Goal: Communication & Community: Answer question/provide support

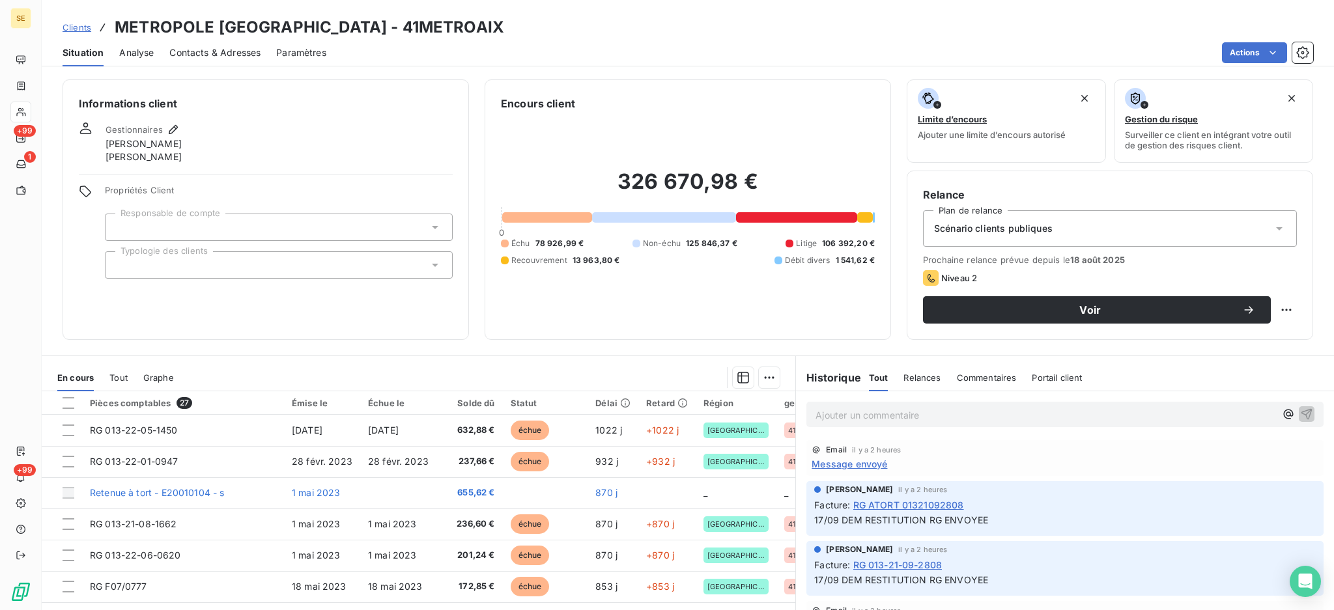
scroll to position [621, 0]
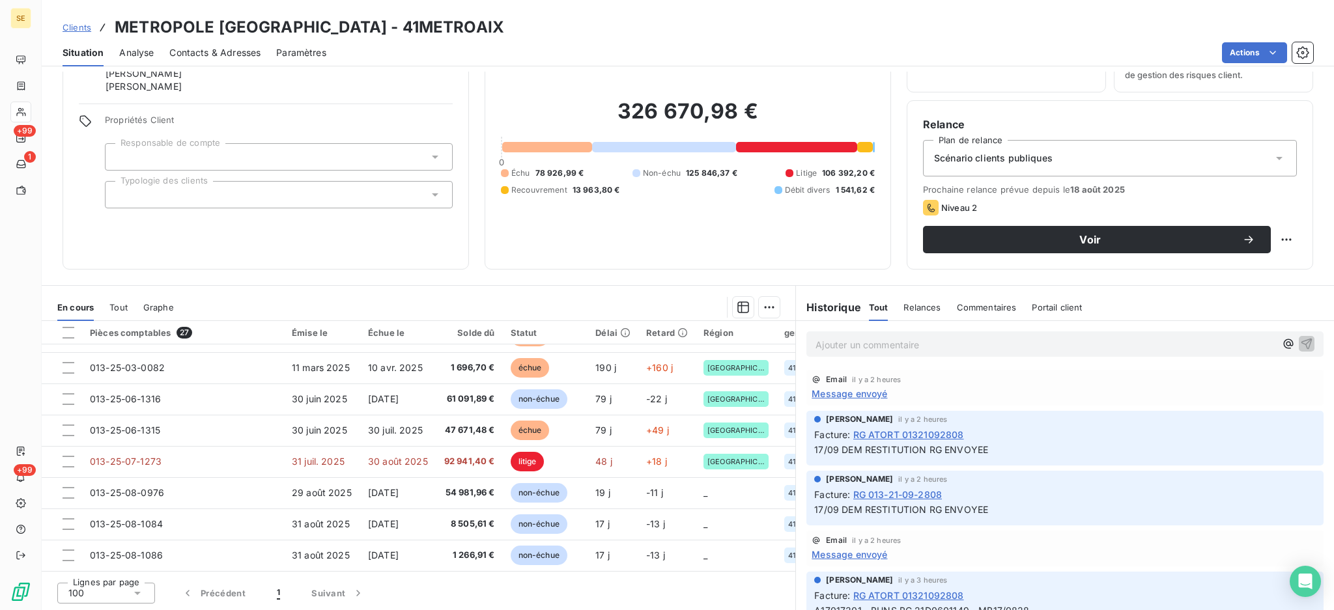
click at [217, 51] on span "Contacts & Adresses" at bounding box center [214, 52] width 91 height 13
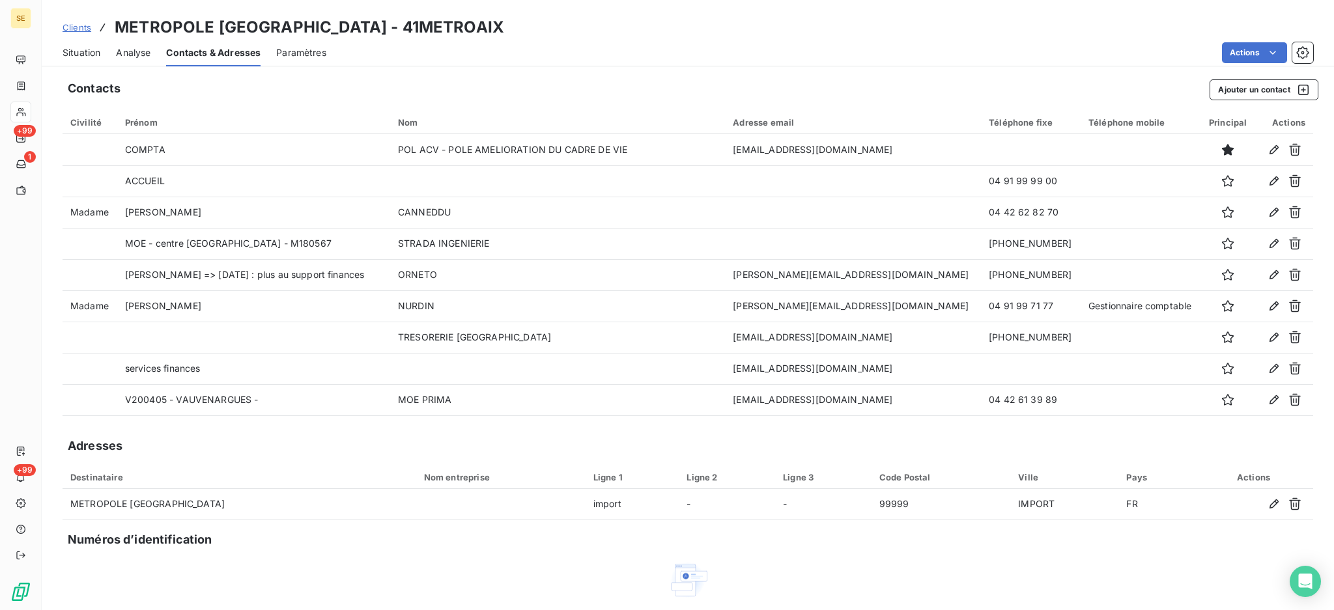
click at [71, 53] on span "Situation" at bounding box center [82, 52] width 38 height 13
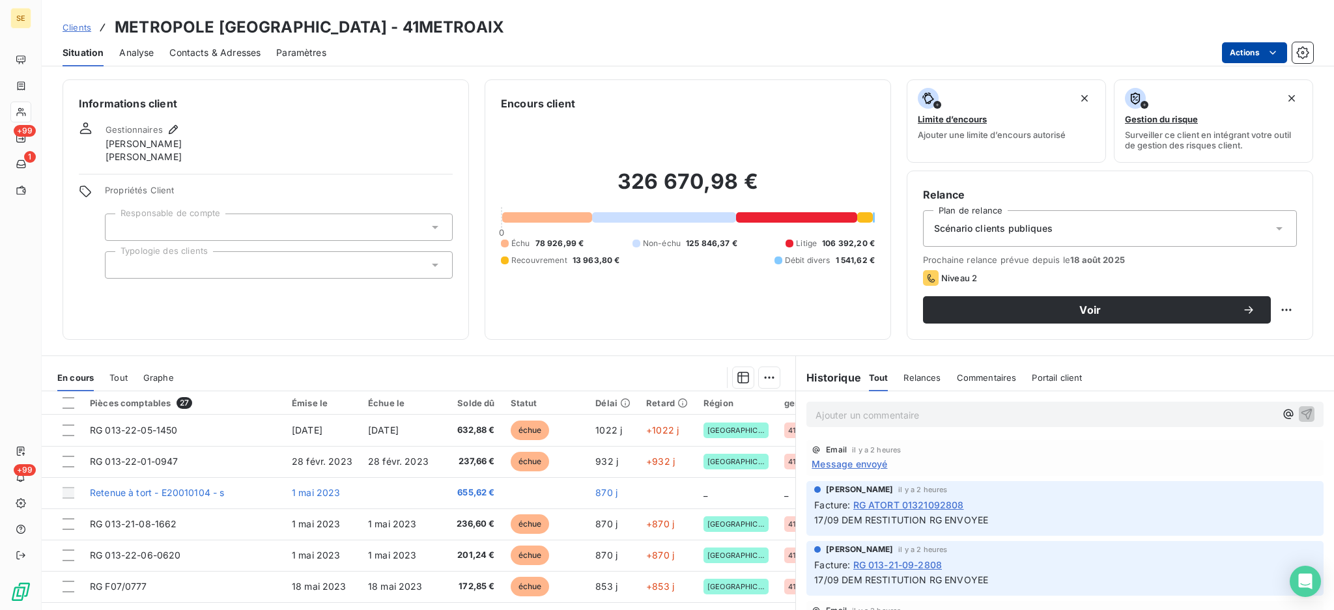
click at [1235, 53] on html "SE +99 1 +99 Clients METROPOLE [GEOGRAPHIC_DATA]-[GEOGRAPHIC_DATA] - 41METROAIX…" at bounding box center [667, 305] width 1334 height 610
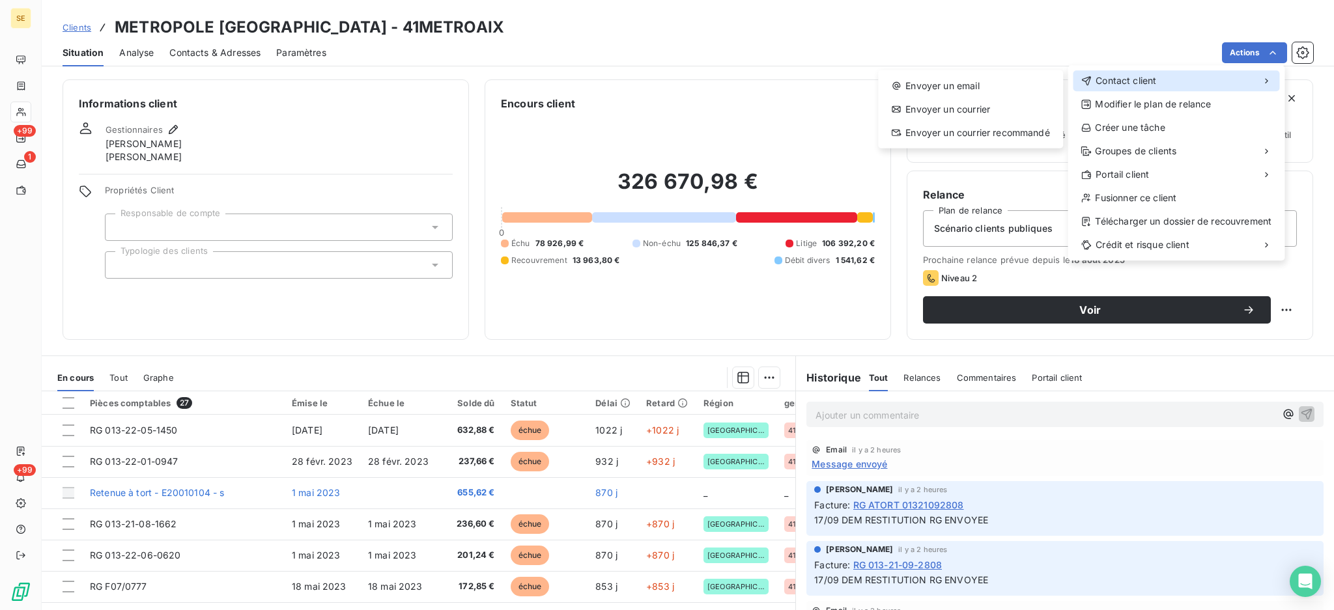
click at [1114, 87] on span "Contact client" at bounding box center [1126, 80] width 61 height 13
click at [983, 89] on div "Envoyer un email" at bounding box center [970, 86] width 175 height 21
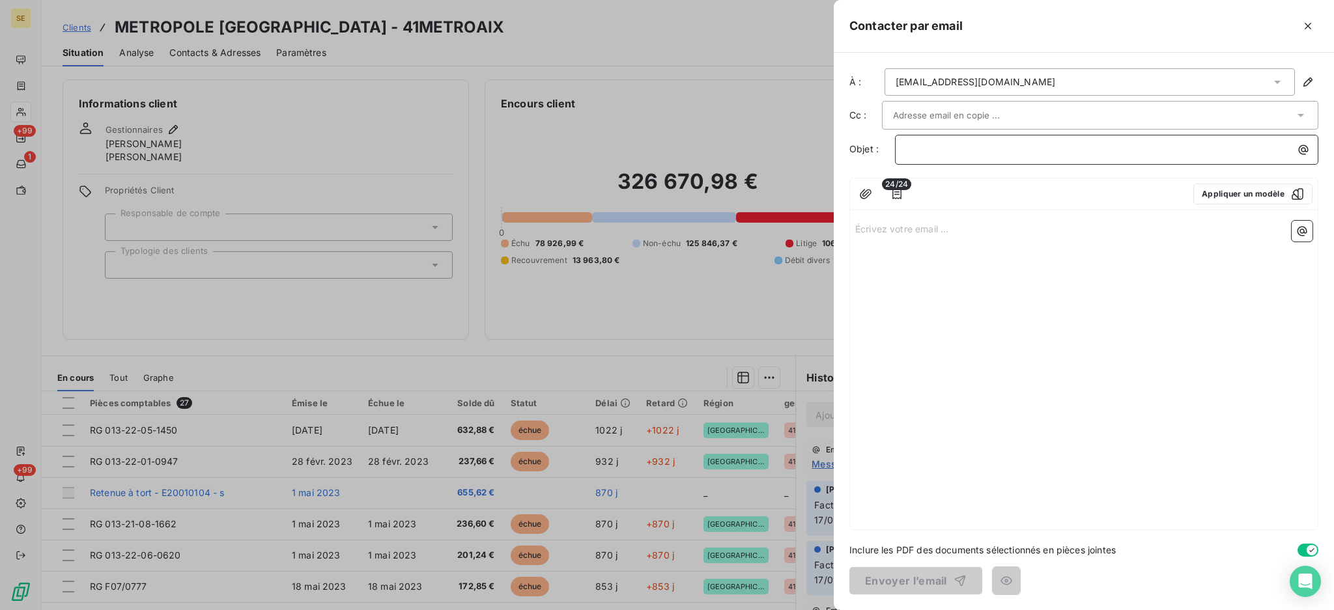
click at [1122, 152] on p "﻿" at bounding box center [1110, 149] width 408 height 15
click at [862, 228] on p "Écrivez votre email ... ﻿" at bounding box center [1083, 228] width 457 height 15
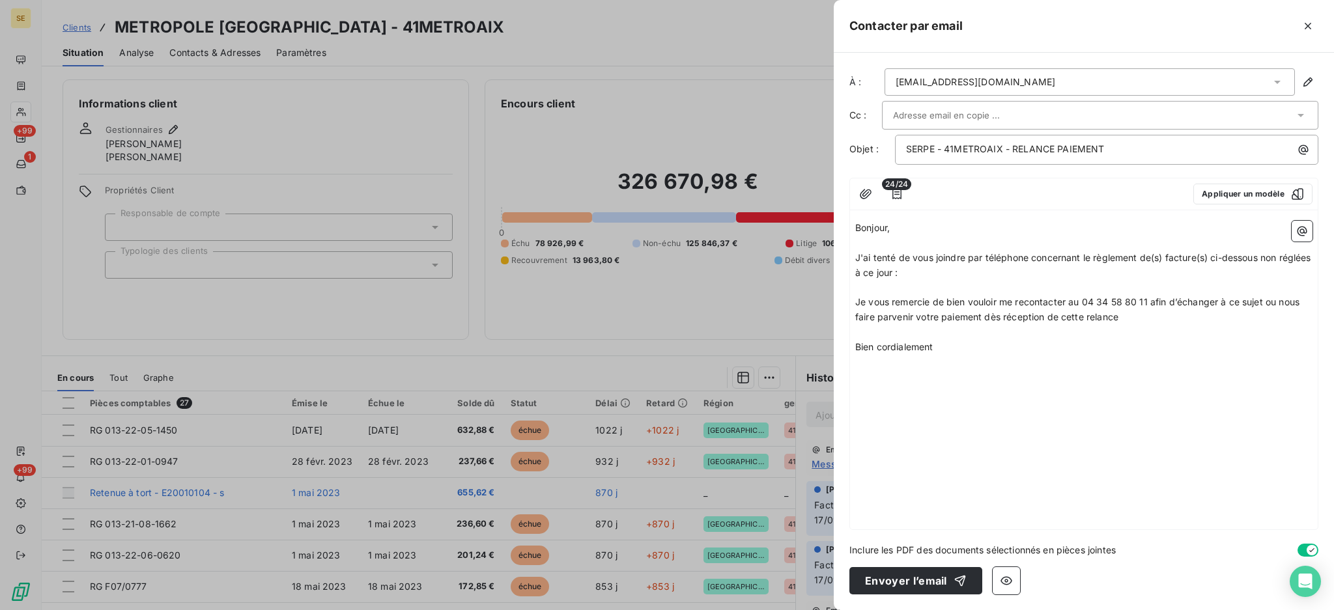
click at [905, 285] on p "﻿" at bounding box center [1083, 288] width 457 height 15
click at [1306, 227] on icon "button" at bounding box center [1302, 231] width 13 height 13
click at [897, 192] on html "SE +99 1 +99 Clients METROPOLE [GEOGRAPHIC_DATA]-[GEOGRAPHIC_DATA] - 41METROAIX…" at bounding box center [667, 305] width 1334 height 610
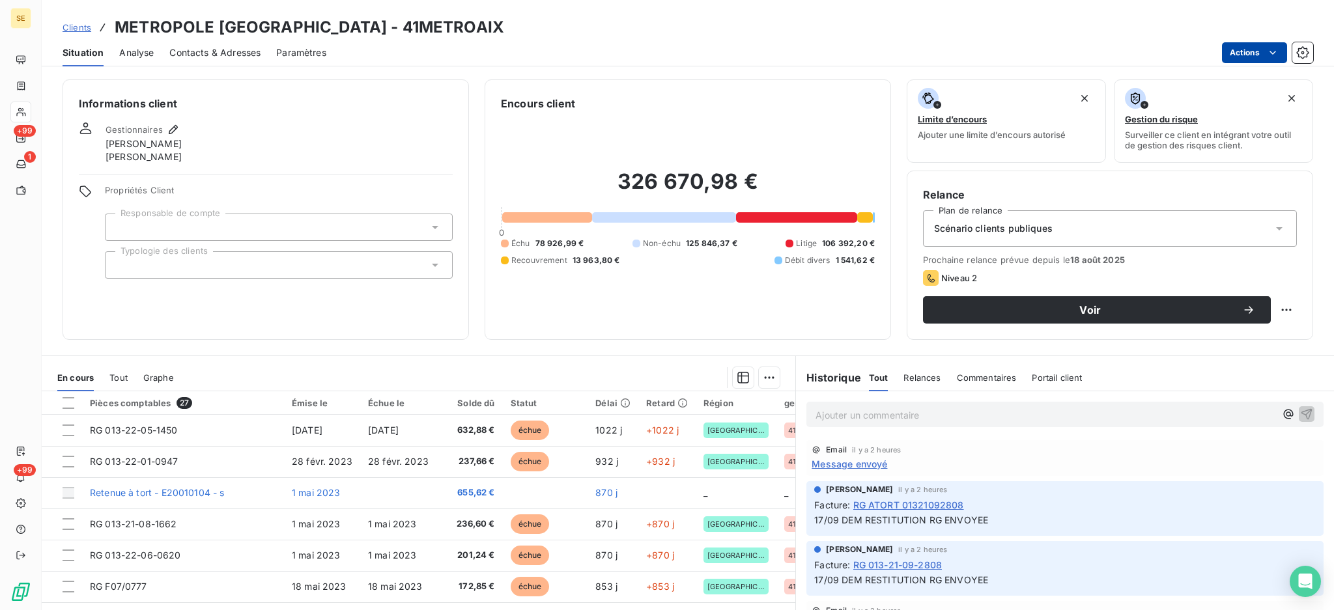
click at [1245, 57] on html "SE +99 1 +99 Clients METROPOLE [GEOGRAPHIC_DATA]-[GEOGRAPHIC_DATA] - 41METROAIX…" at bounding box center [667, 305] width 1334 height 610
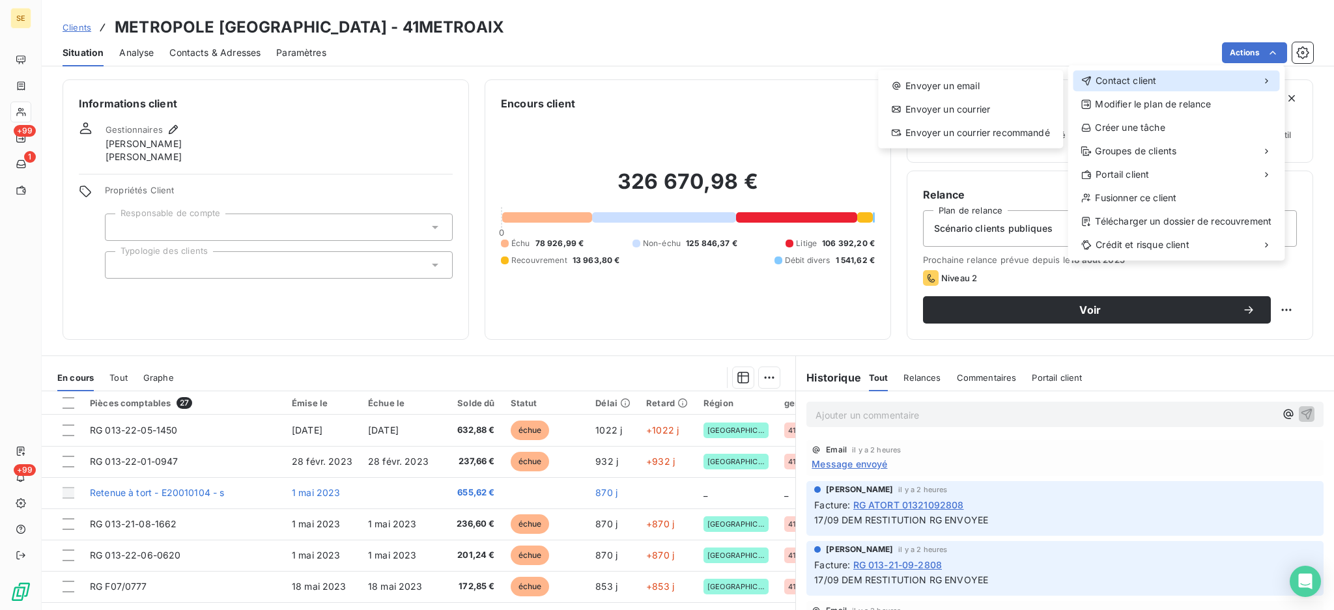
click at [1131, 81] on span "Contact client" at bounding box center [1126, 80] width 61 height 13
click at [968, 84] on div "Envoyer un email" at bounding box center [970, 86] width 175 height 21
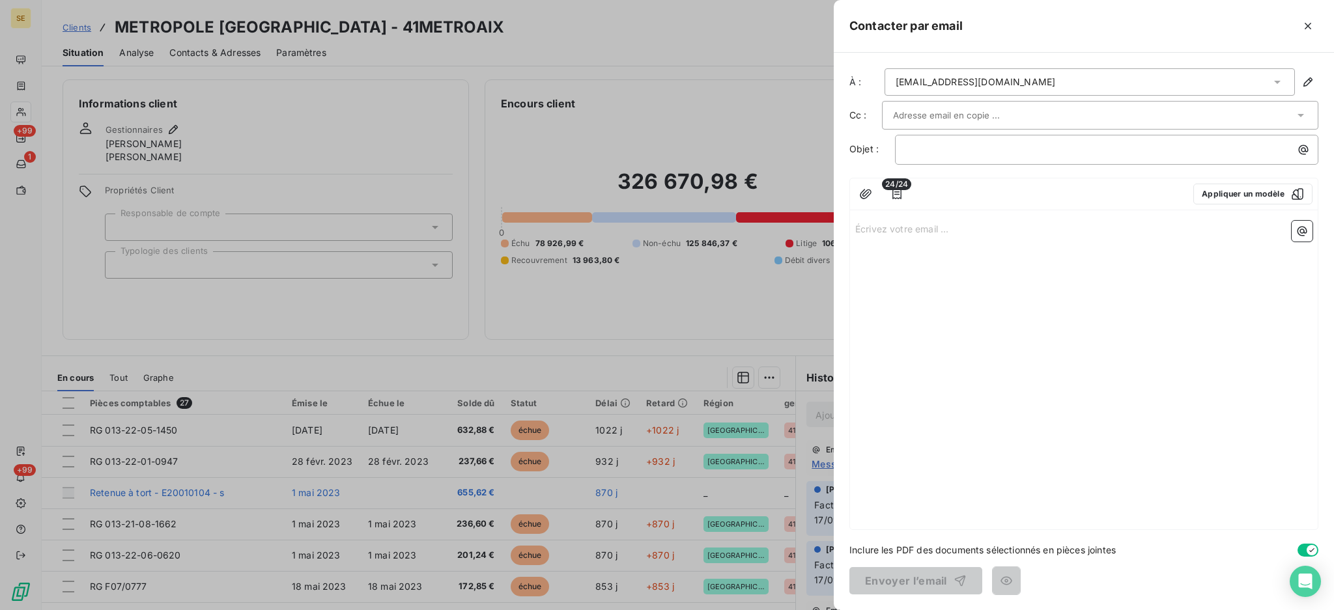
click at [933, 241] on div "Écrivez votre email ... ﻿" at bounding box center [1084, 373] width 468 height 314
click at [931, 230] on p "Écrivez votre email ... ﻿" at bounding box center [1083, 228] width 457 height 15
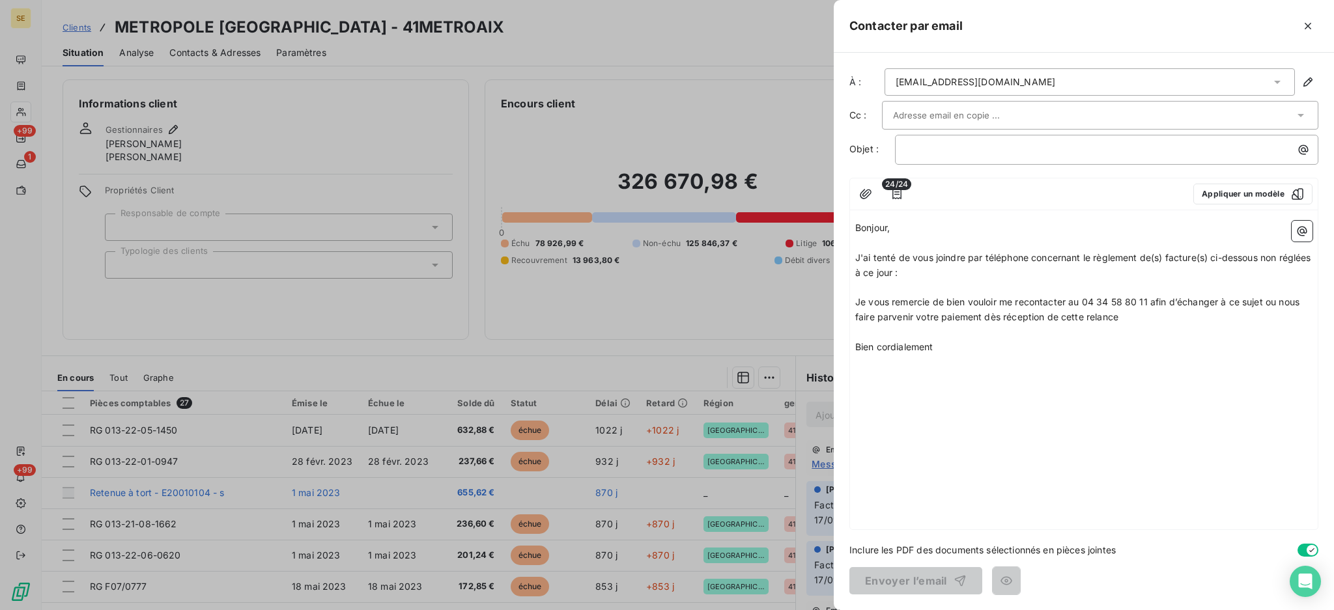
click at [924, 287] on p "﻿" at bounding box center [1083, 288] width 457 height 15
click at [903, 191] on button "button" at bounding box center [897, 194] width 21 height 21
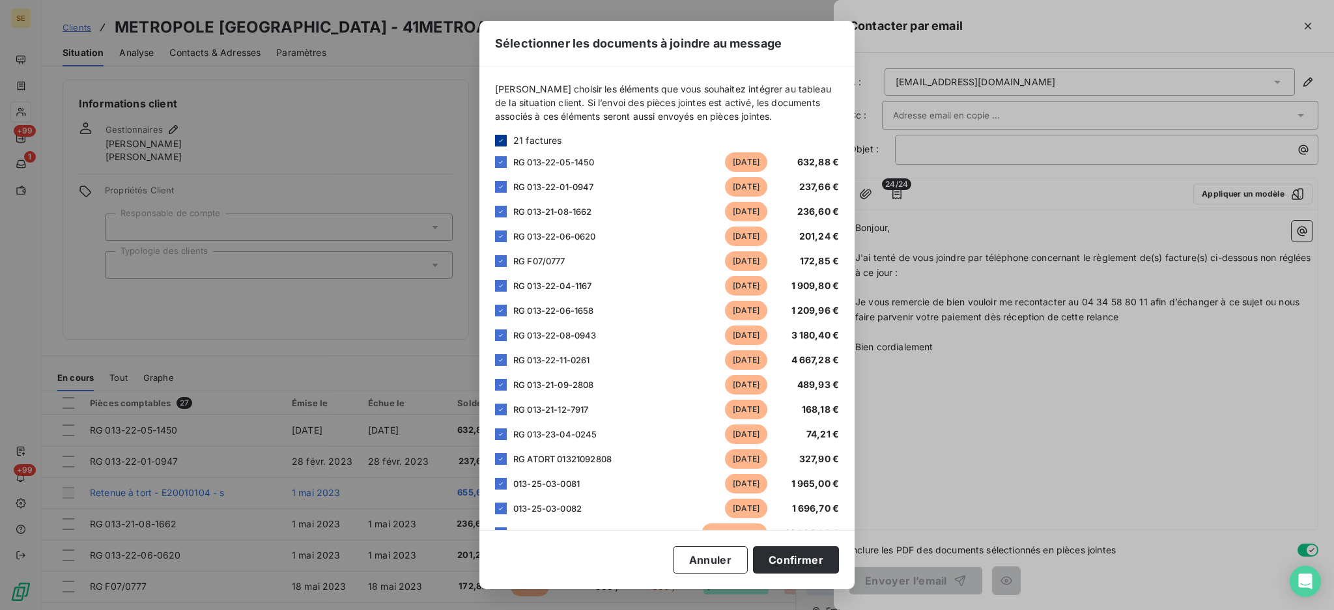
click at [504, 143] on icon at bounding box center [501, 141] width 8 height 8
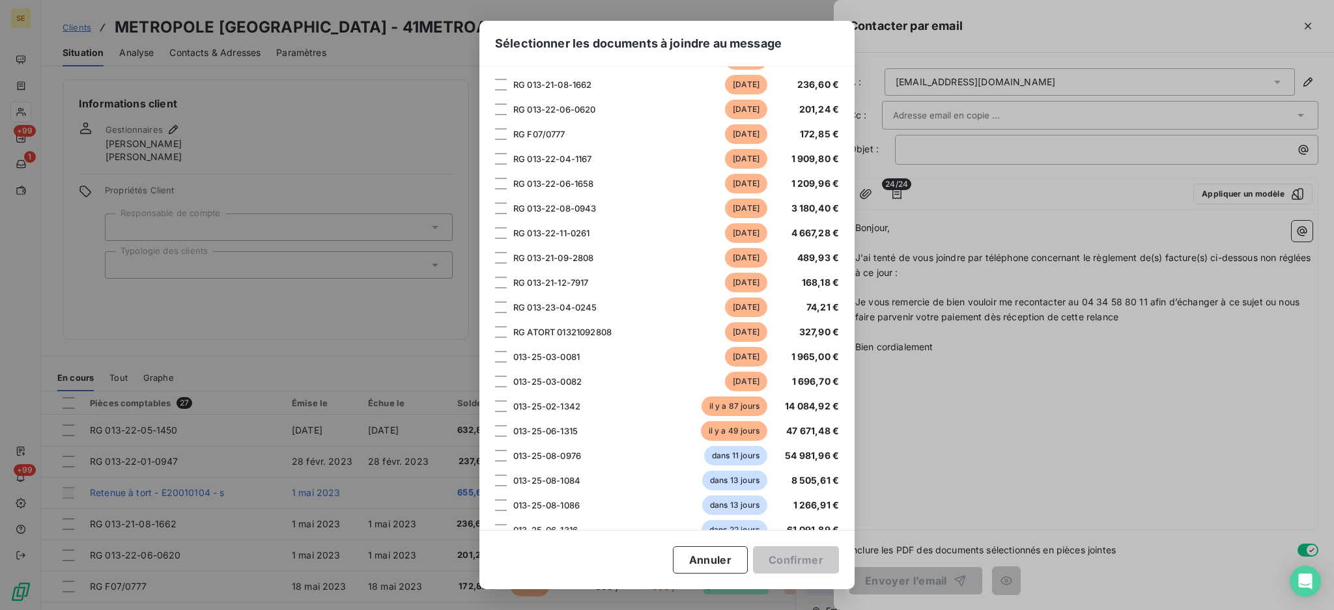
scroll to position [261, 0]
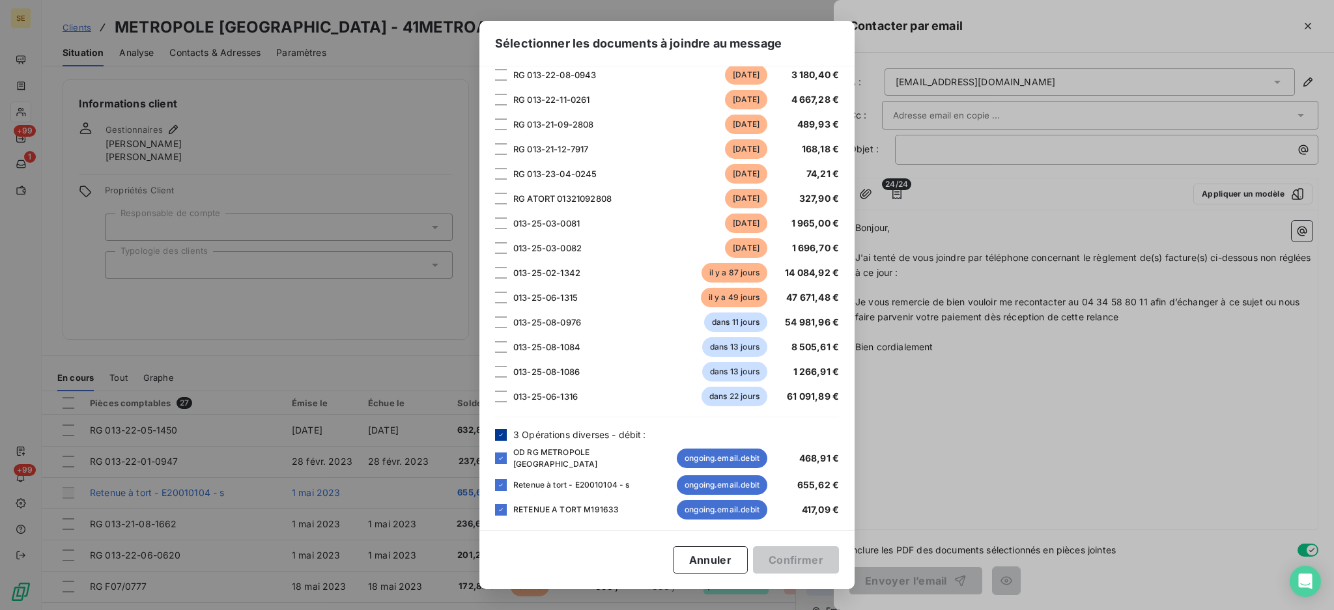
click at [498, 433] on icon at bounding box center [501, 435] width 8 height 8
click at [502, 272] on div at bounding box center [501, 273] width 12 height 12
click at [497, 292] on div at bounding box center [501, 298] width 12 height 12
click at [498, 251] on div at bounding box center [501, 248] width 12 height 12
click at [504, 222] on div at bounding box center [501, 224] width 12 height 12
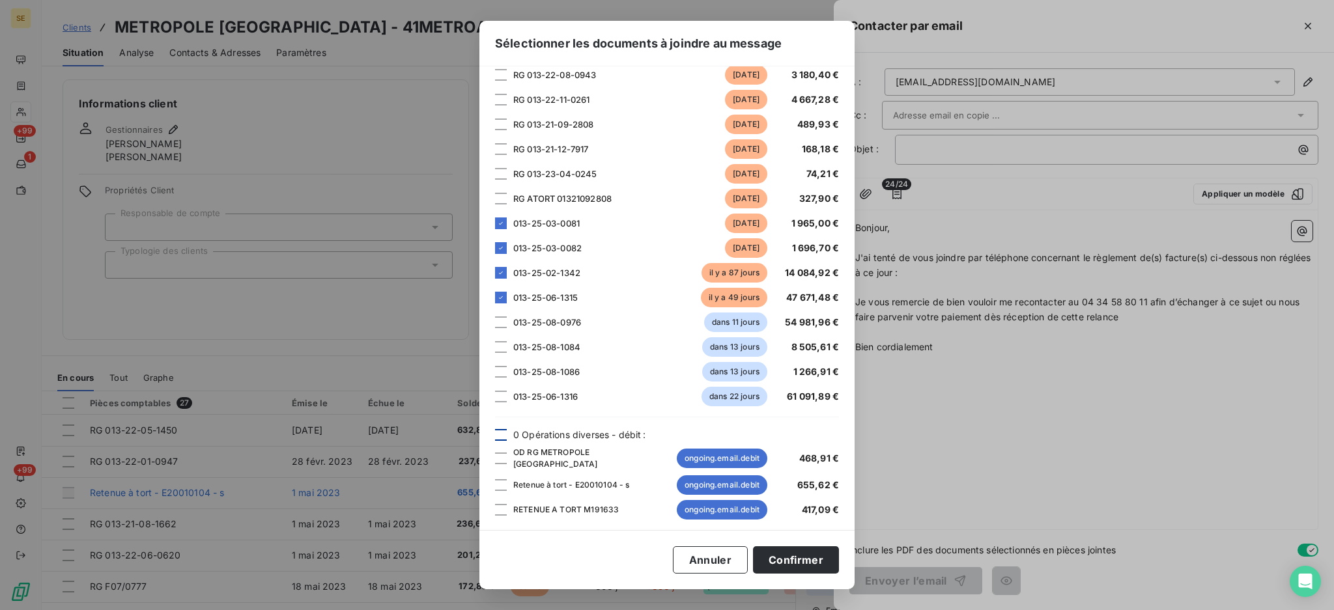
scroll to position [261, 0]
click at [807, 569] on button "Confirmer" at bounding box center [796, 559] width 86 height 27
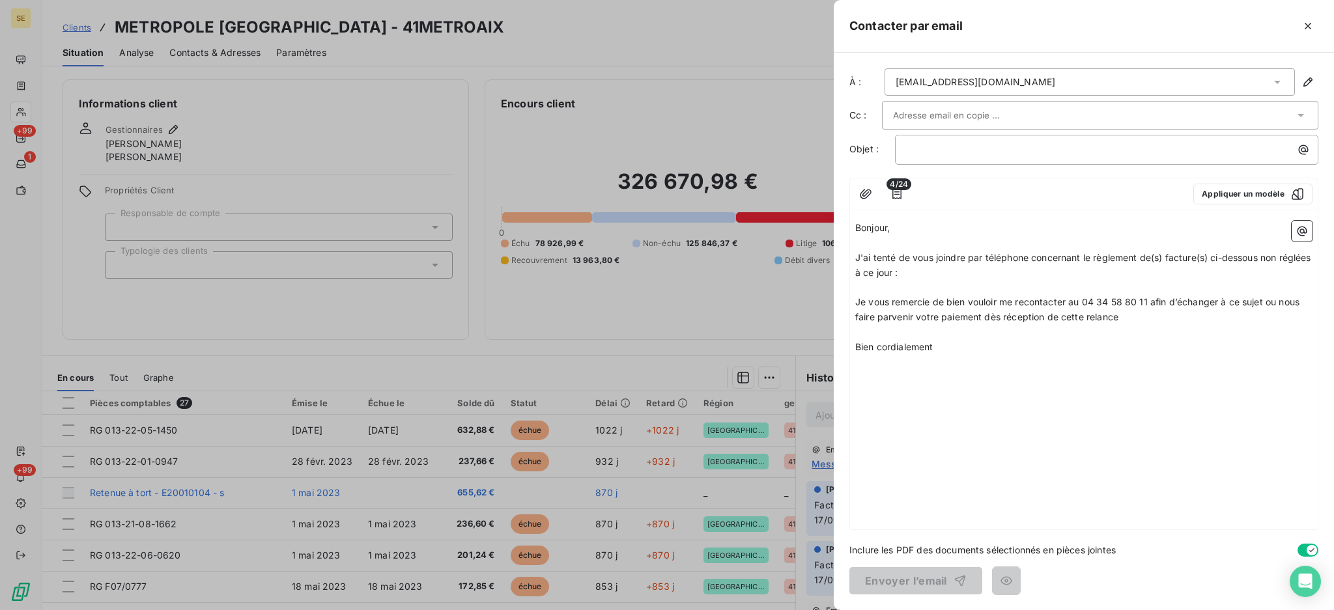
click at [953, 289] on p "﻿" at bounding box center [1083, 288] width 457 height 15
click at [1301, 233] on icon "button" at bounding box center [1303, 232] width 10 height 10
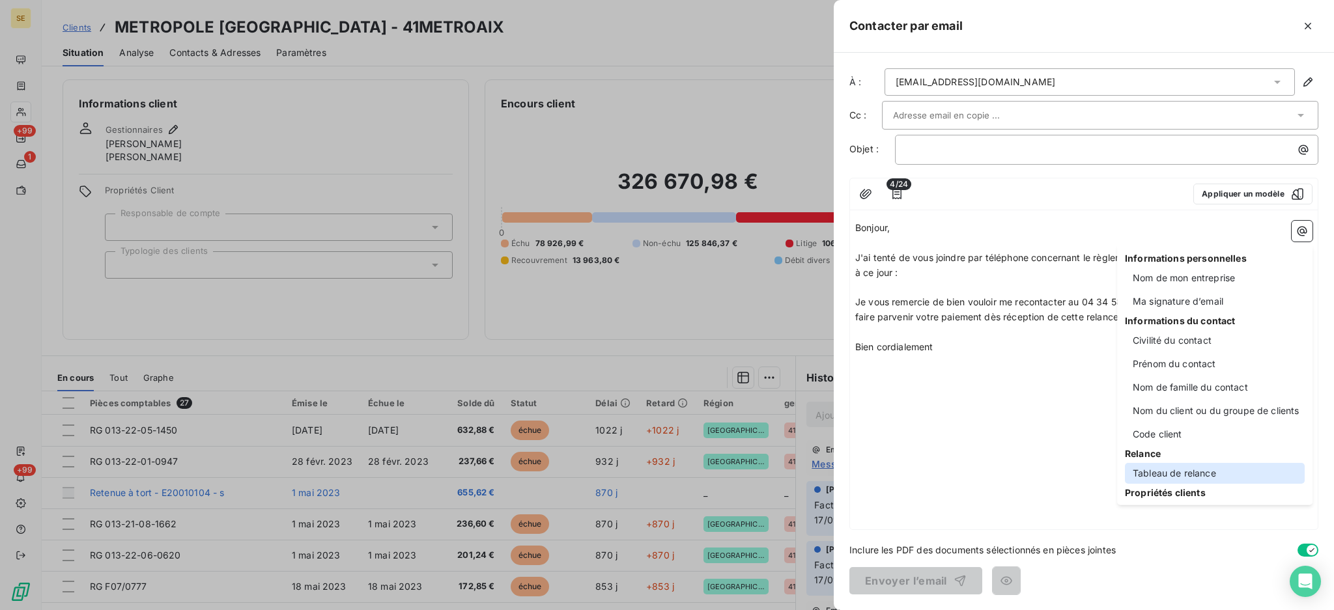
click at [1217, 470] on div "Tableau de relance" at bounding box center [1215, 473] width 180 height 21
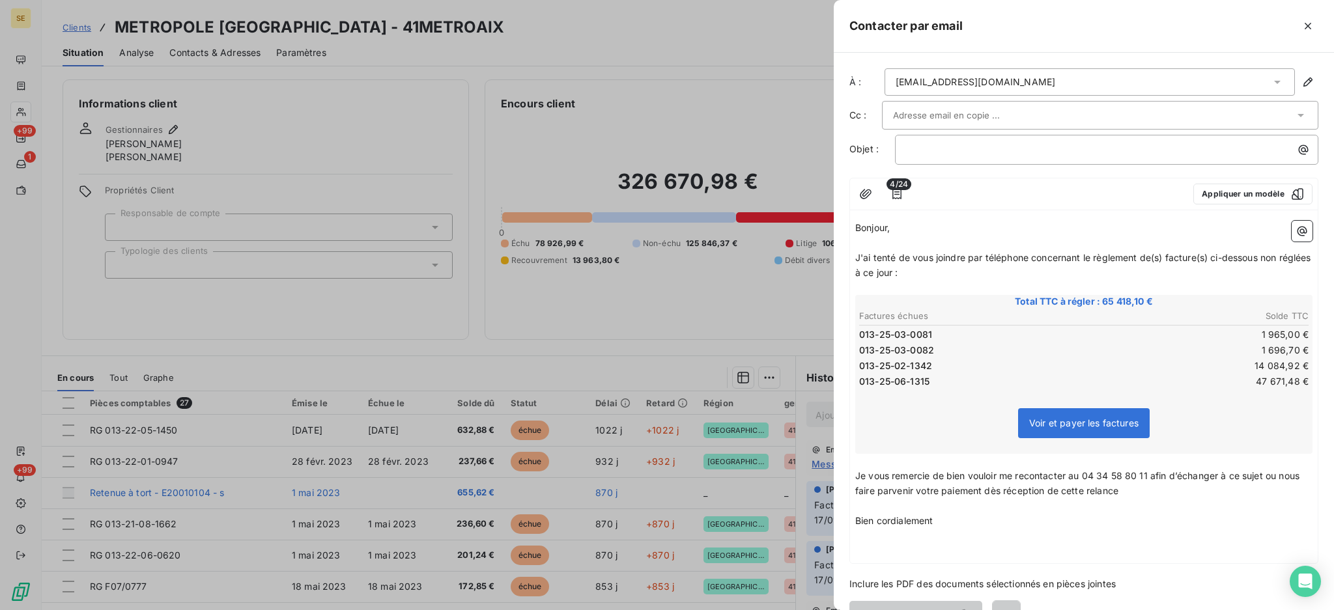
click at [903, 532] on p "﻿" at bounding box center [1083, 535] width 457 height 15
click at [1298, 231] on icon "button" at bounding box center [1303, 232] width 10 height 10
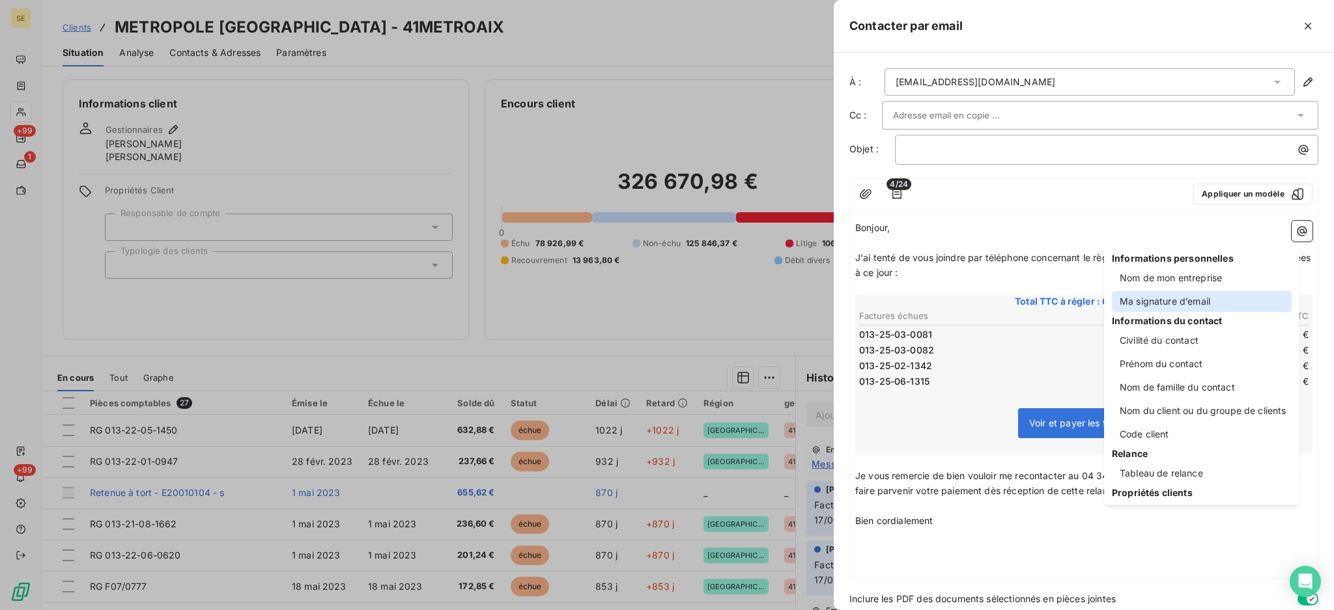
click at [1166, 308] on div "Ma signature d’email" at bounding box center [1202, 301] width 180 height 21
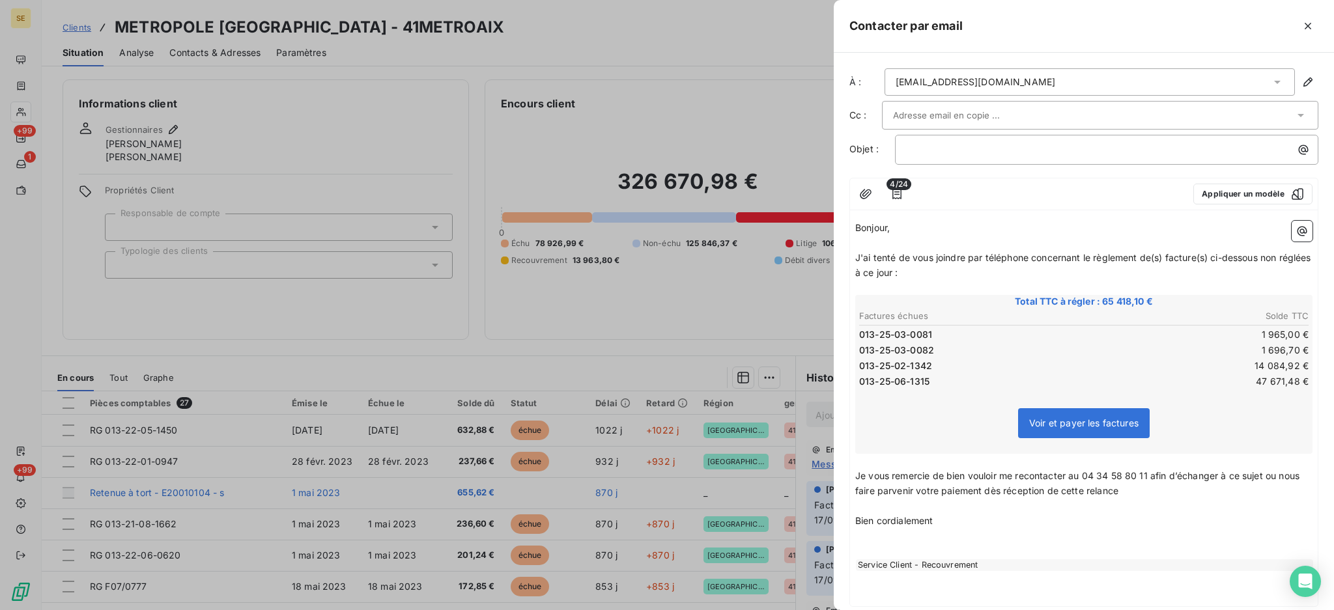
click at [873, 375] on span "013-25-06-1315" at bounding box center [894, 381] width 70 height 13
click at [902, 193] on icon "button" at bounding box center [896, 194] width 13 height 13
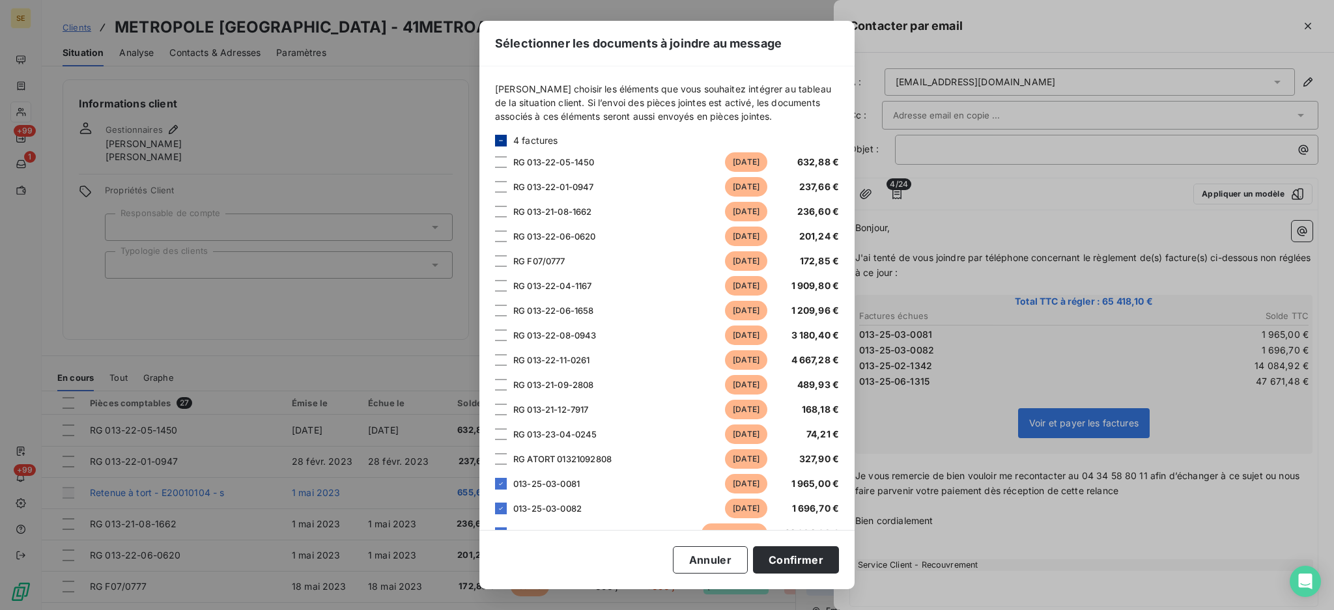
click at [497, 137] on icon at bounding box center [501, 141] width 8 height 8
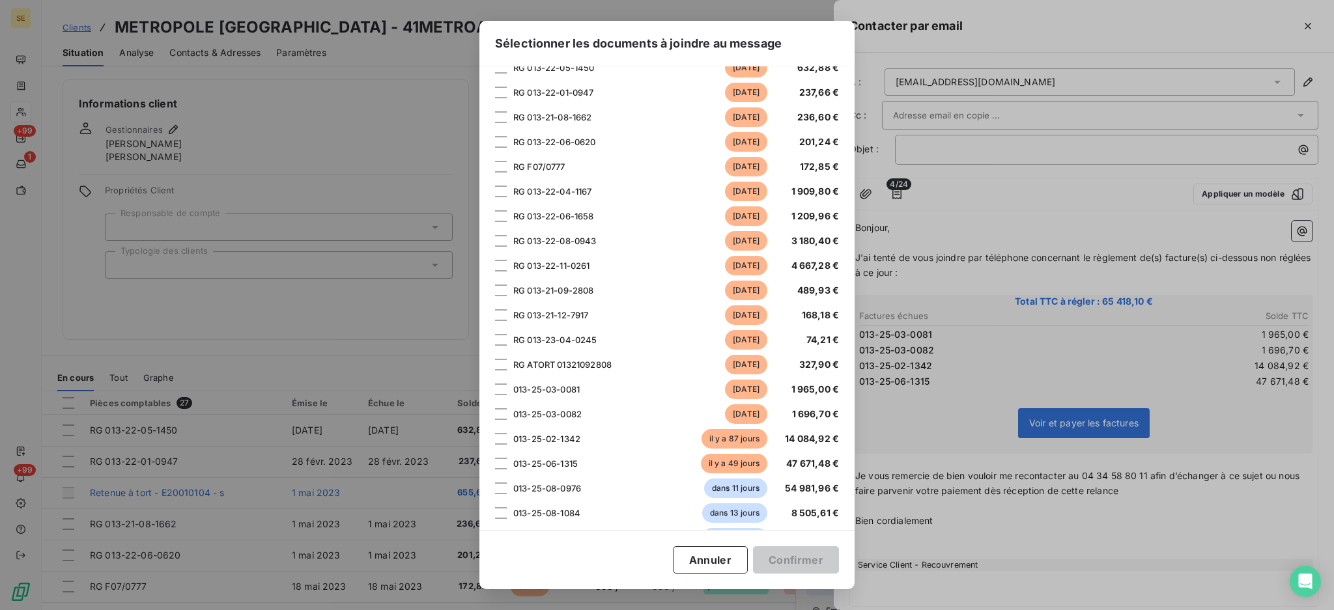
scroll to position [261, 0]
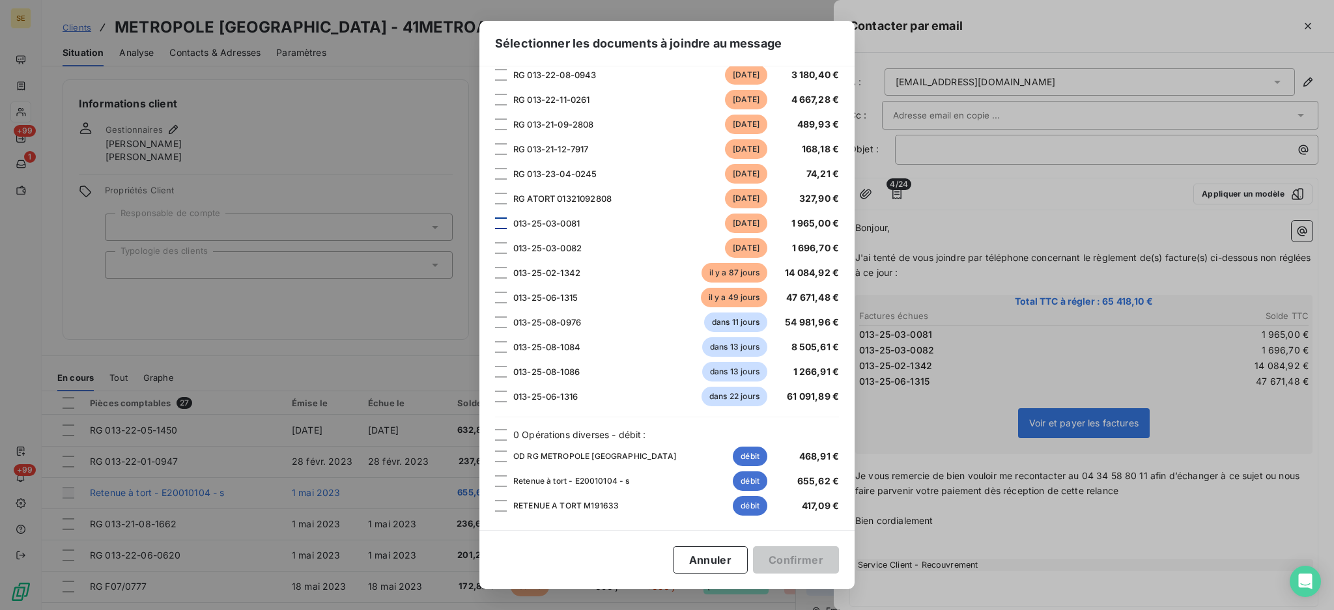
click at [503, 225] on div at bounding box center [501, 224] width 12 height 12
click at [498, 248] on div at bounding box center [501, 248] width 12 height 12
click at [498, 268] on div at bounding box center [501, 273] width 12 height 12
click at [502, 298] on div at bounding box center [501, 298] width 12 height 12
click at [702, 568] on button "Annuler" at bounding box center [710, 559] width 75 height 27
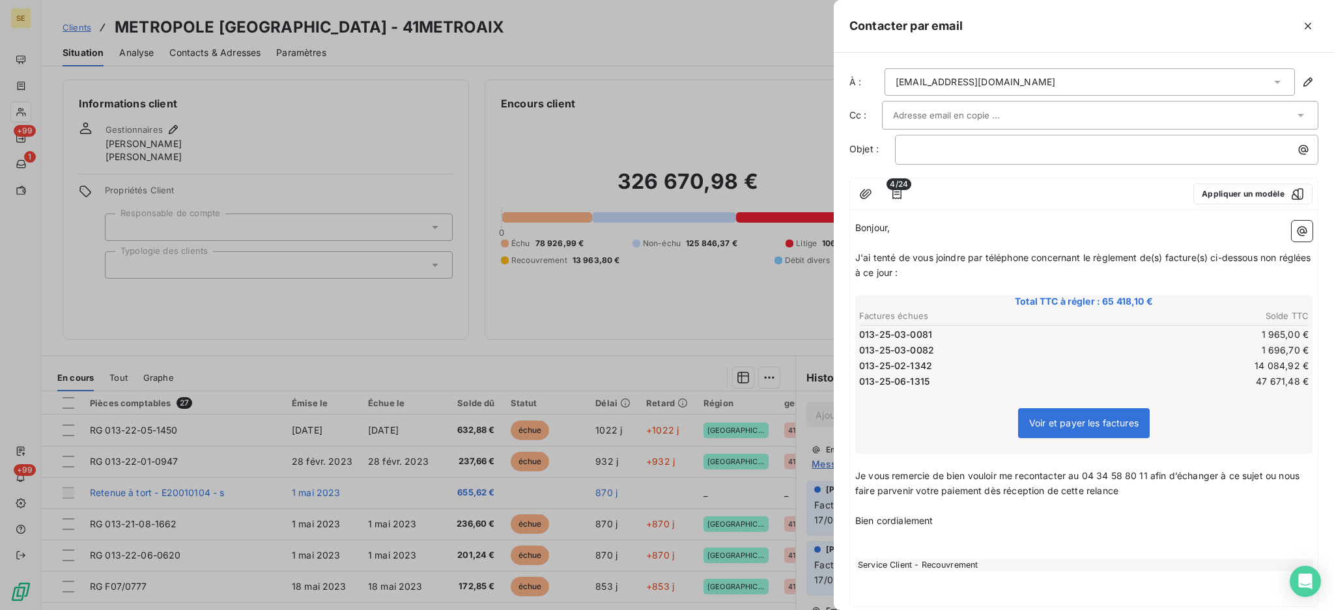
click at [986, 530] on p "﻿" at bounding box center [1083, 535] width 457 height 15
click at [1296, 234] on icon "button" at bounding box center [1302, 231] width 13 height 13
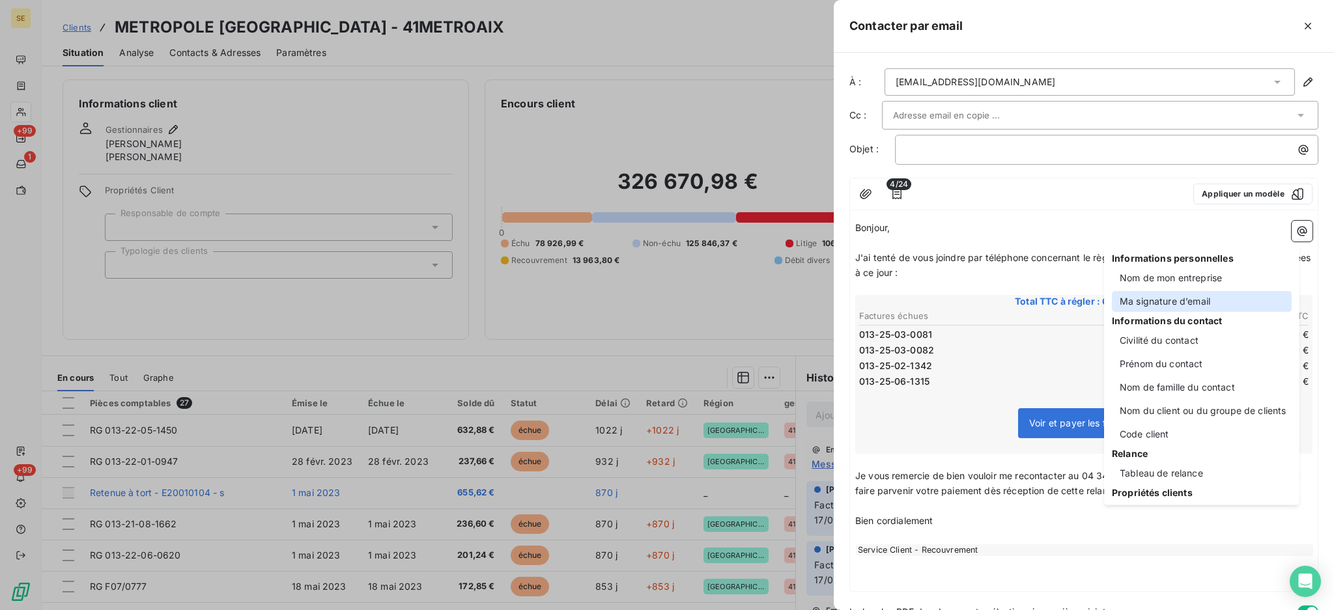
click at [1172, 308] on div "Ma signature d’email" at bounding box center [1202, 301] width 180 height 21
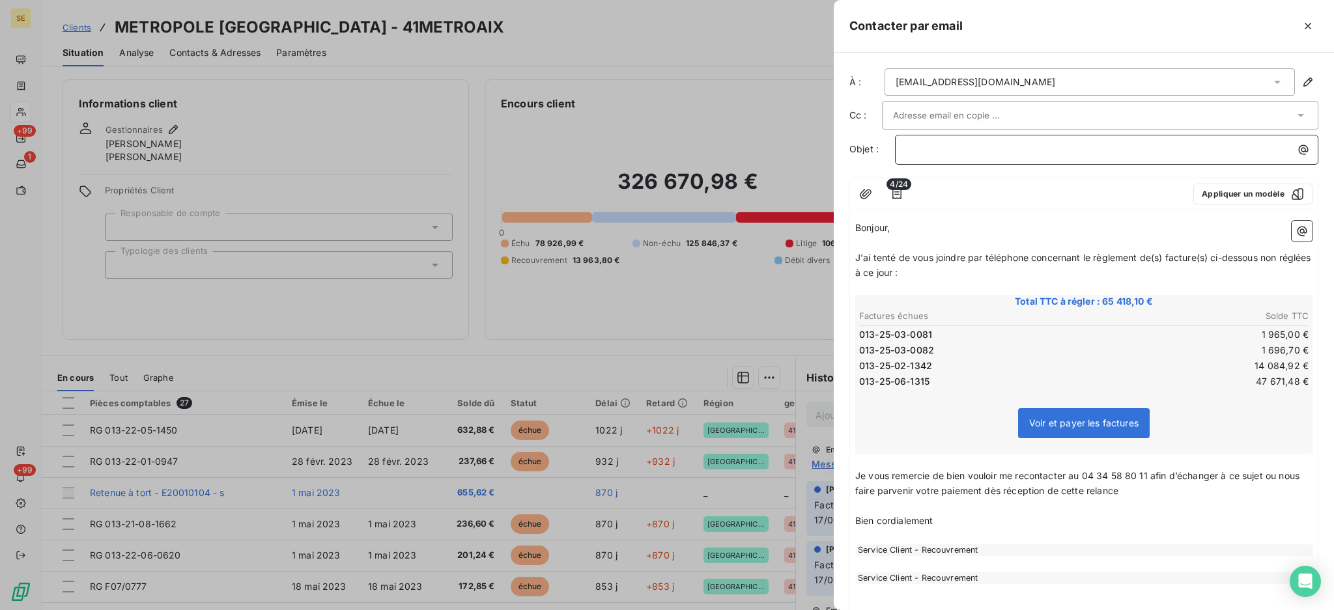
click at [928, 142] on p "﻿" at bounding box center [1110, 149] width 408 height 15
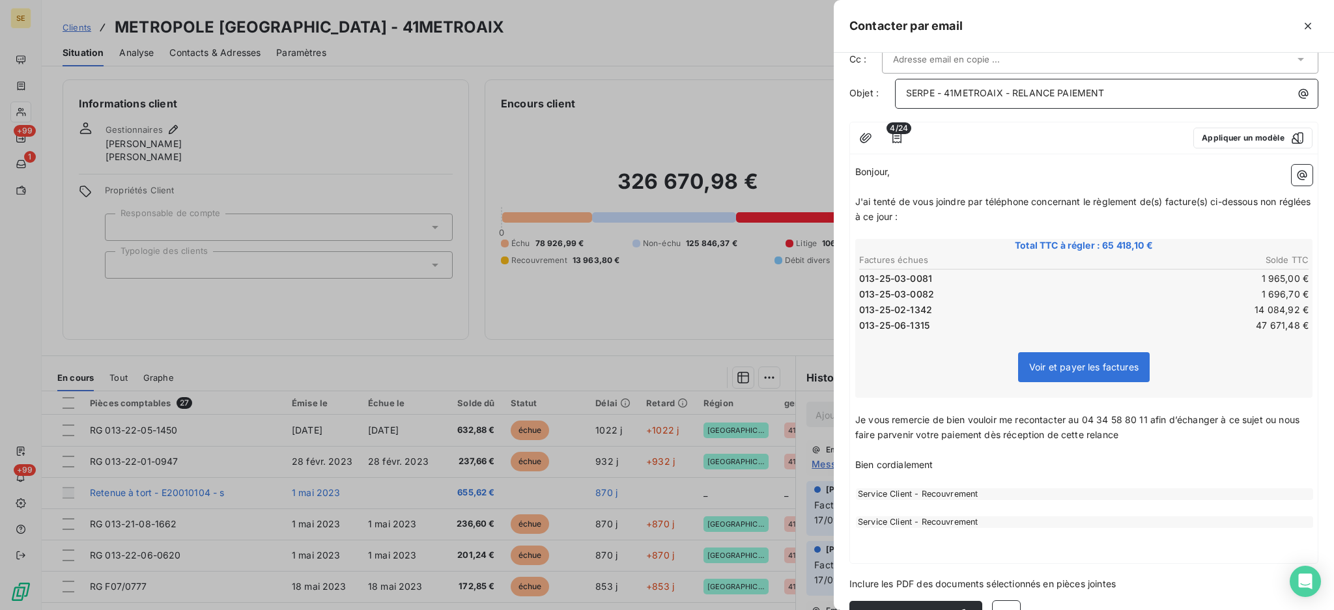
scroll to position [86, 0]
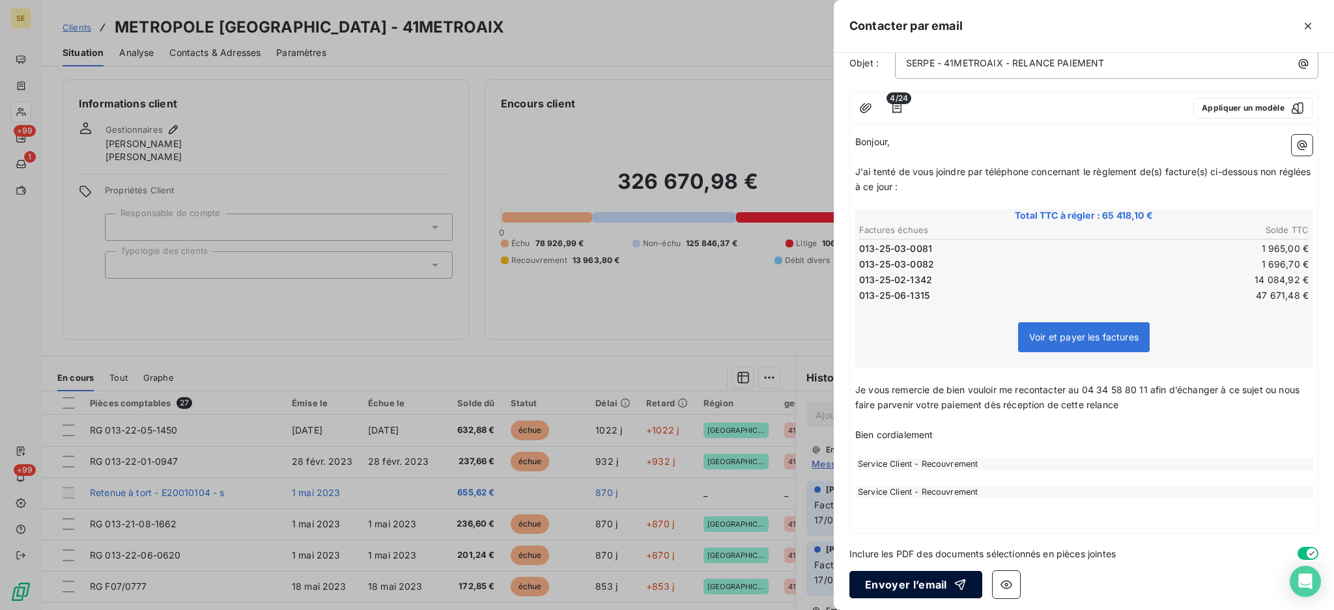
click at [932, 579] on button "Envoyer l’email" at bounding box center [915, 584] width 133 height 27
